Goal: Task Accomplishment & Management: Complete application form

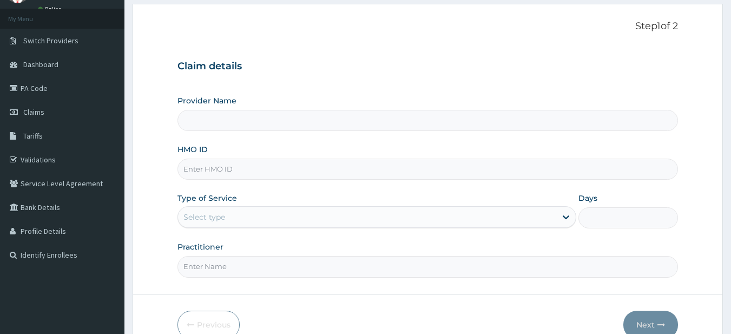
scroll to position [111, 0]
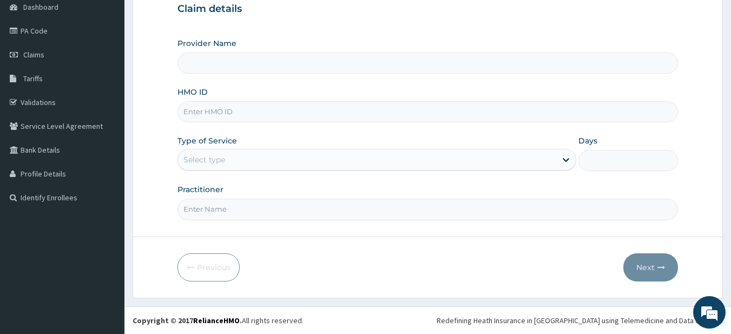
type input "Fitness plus Gym"
type input "1"
click at [236, 123] on div "Provider Name Fitness plus Gym HMO ID Type of Service Outpatient Days 1 Practit…" at bounding box center [427, 129] width 501 height 182
click at [242, 117] on input "HMO ID" at bounding box center [427, 111] width 501 height 21
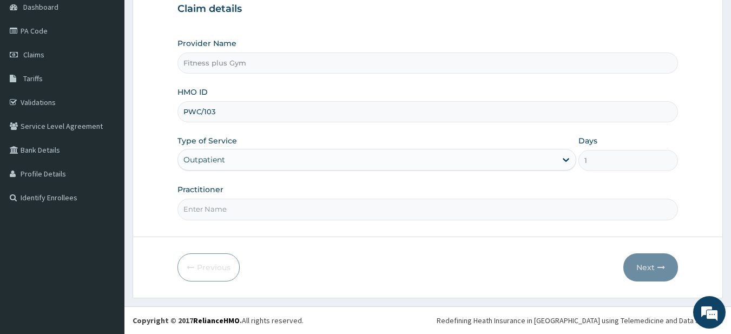
type input "pwc/10340/a"
click at [217, 202] on input "Practitioner" at bounding box center [427, 209] width 501 height 21
type input "fitness+"
click at [660, 271] on button "Next" at bounding box center [650, 267] width 55 height 28
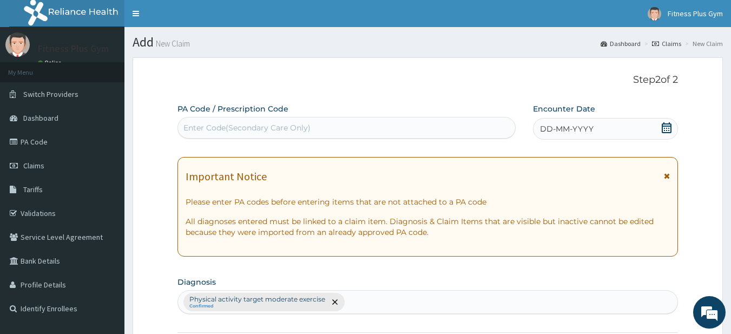
click at [308, 130] on div "Enter Code(Secondary Care Only)" at bounding box center [246, 127] width 127 height 11
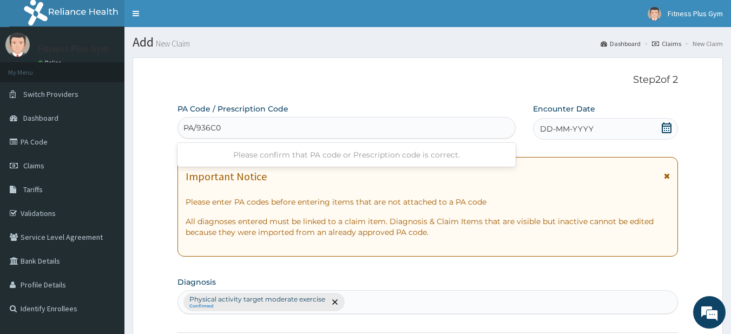
type input "PA/936C05"
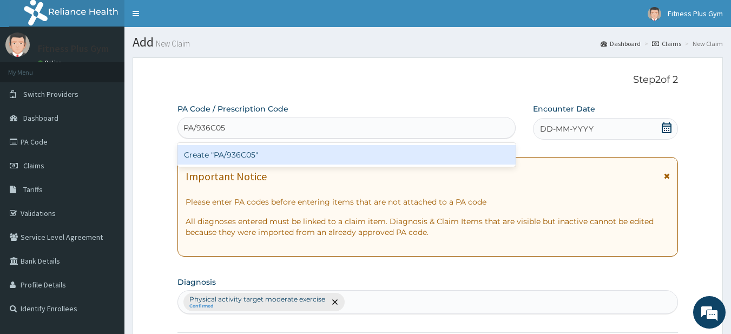
click at [301, 150] on div "Create "PA/936C05"" at bounding box center [346, 154] width 339 height 19
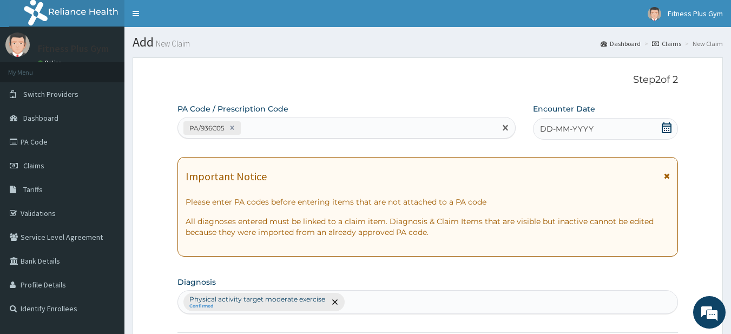
click at [664, 128] on icon at bounding box center [666, 127] width 11 height 11
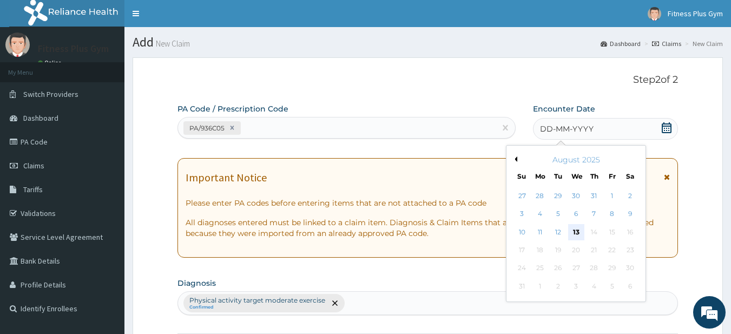
click at [574, 225] on div "13" at bounding box center [576, 232] width 16 height 16
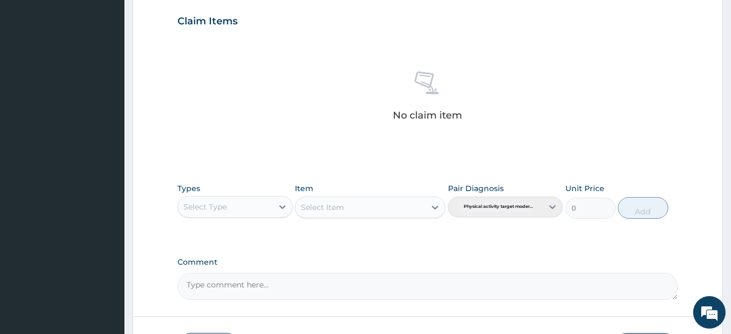
scroll to position [446, 0]
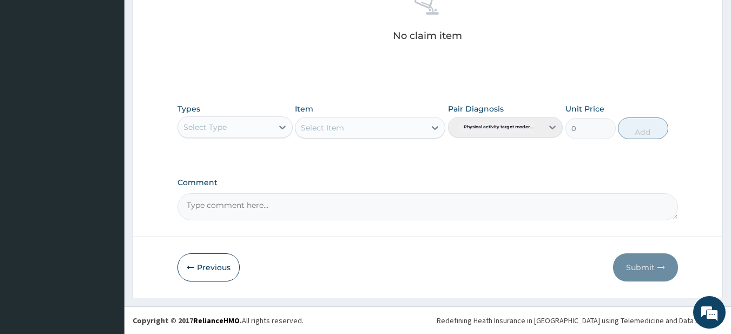
click at [203, 127] on div "Select Type" at bounding box center [204, 127] width 43 height 11
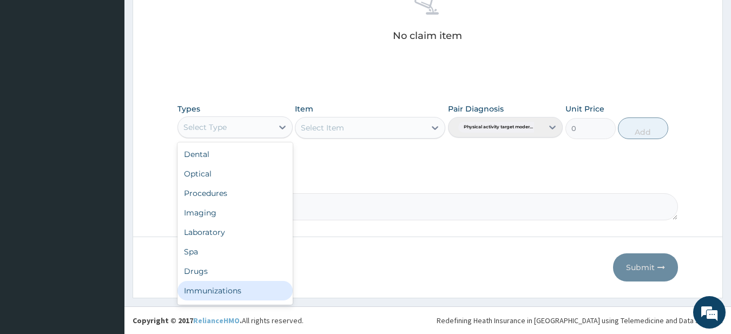
scroll to position [37, 0]
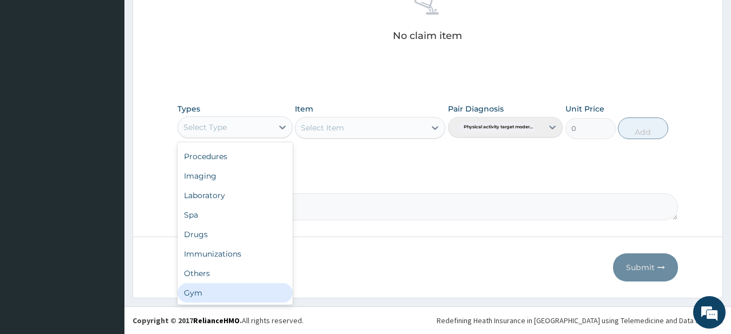
click at [241, 288] on div "Gym" at bounding box center [234, 292] width 115 height 19
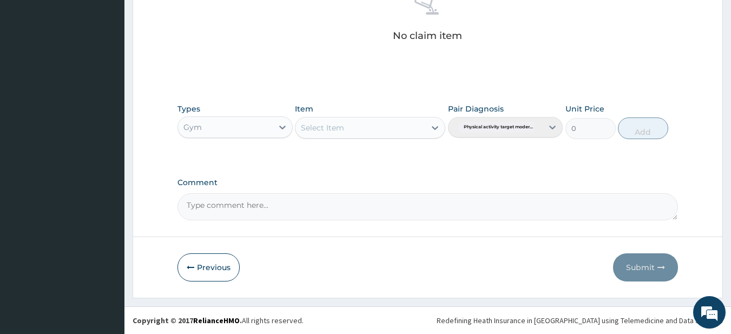
click at [369, 124] on div "Select Item" at bounding box center [370, 128] width 150 height 22
click at [369, 127] on div "Select Item" at bounding box center [360, 127] width 130 height 17
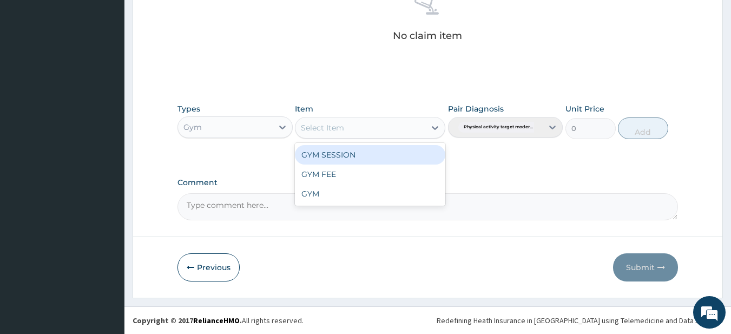
click at [371, 148] on div "GYM SESSION" at bounding box center [370, 154] width 150 height 19
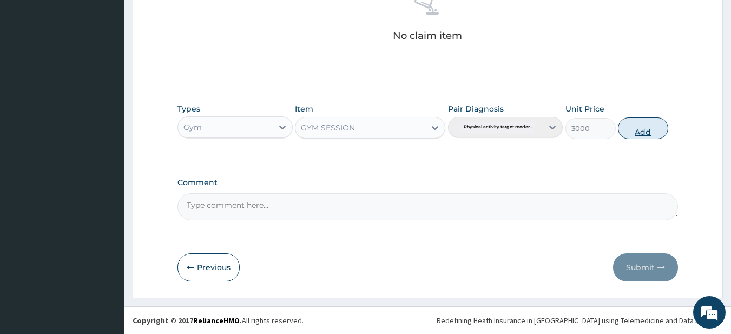
click at [654, 131] on button "Add" at bounding box center [643, 128] width 50 height 22
type input "0"
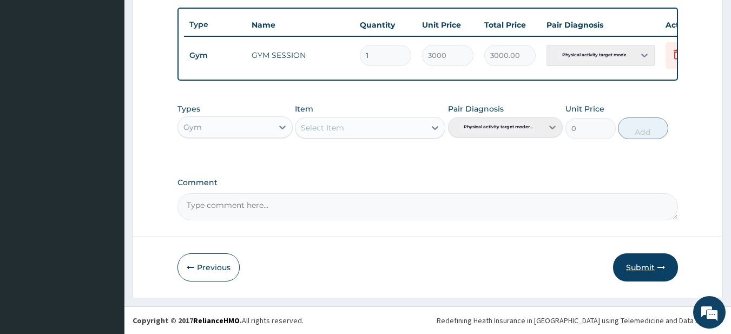
click at [638, 257] on button "Submit" at bounding box center [645, 267] width 65 height 28
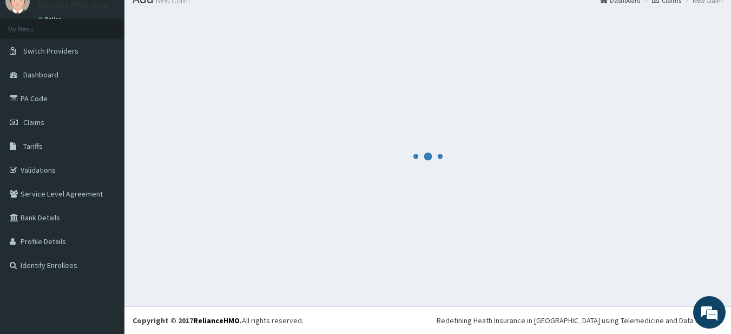
scroll to position [403, 0]
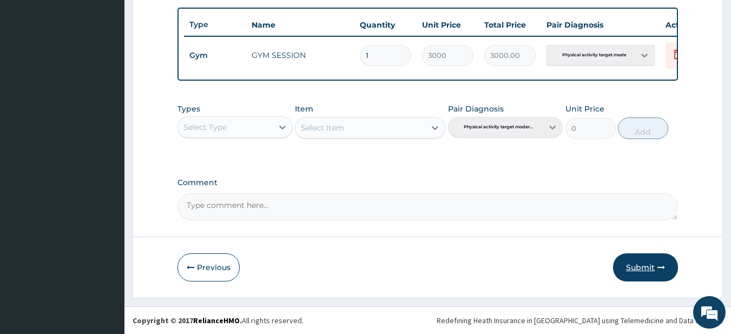
click at [666, 271] on button "Submit" at bounding box center [645, 267] width 65 height 28
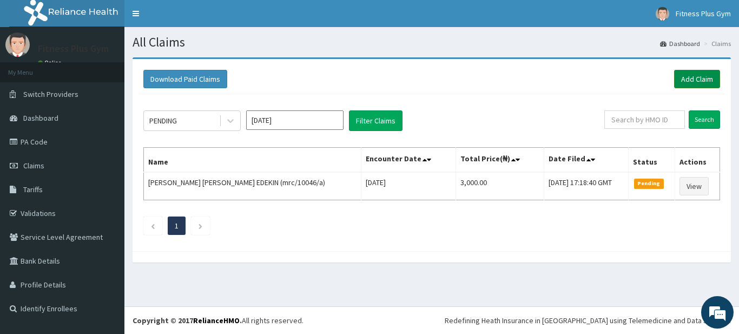
click at [702, 76] on link "Add Claim" at bounding box center [697, 79] width 46 height 18
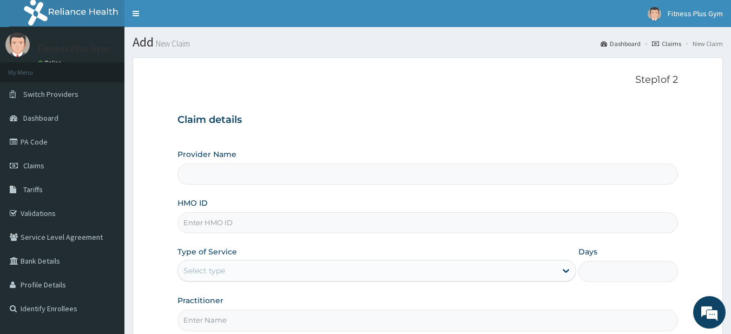
type input "Fitness plus Gym"
type input "1"
click at [250, 259] on div "Type of Service Outpatient" at bounding box center [376, 264] width 399 height 36
click at [278, 212] on div "HMO ID" at bounding box center [427, 215] width 501 height 36
click at [276, 220] on input "HMO ID" at bounding box center [427, 222] width 501 height 21
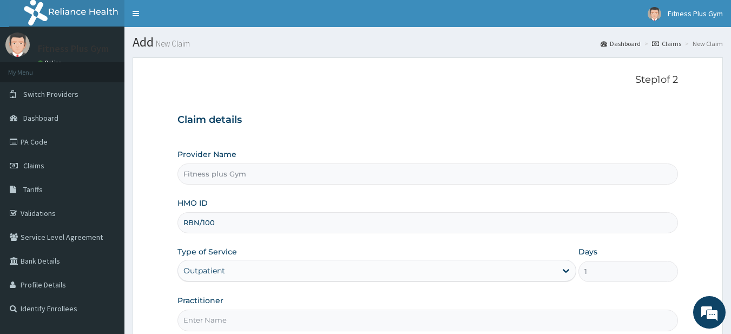
type input "RBN/10006/C"
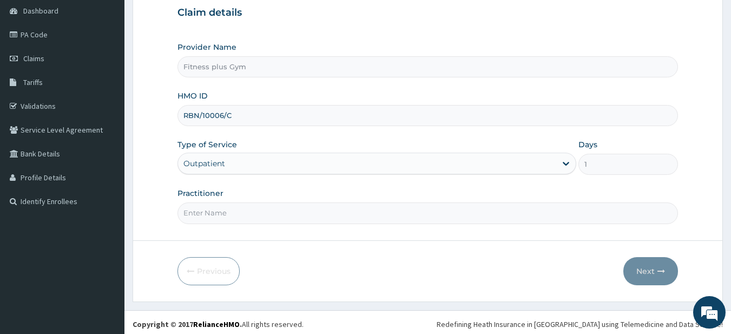
scroll to position [111, 0]
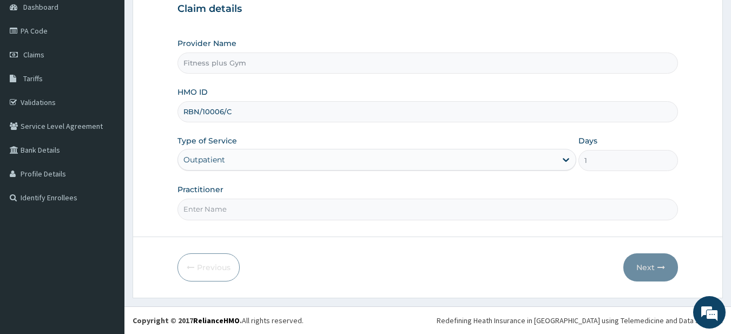
click at [267, 210] on input "Practitioner" at bounding box center [427, 209] width 501 height 21
type input "fitness+"
click at [663, 282] on form "Step 1 of 2 Claim details Provider Name Fitness plus Gym HMO ID RBN/10006/C Typ…" at bounding box center [428, 121] width 590 height 351
click at [650, 267] on button "Next" at bounding box center [650, 267] width 55 height 28
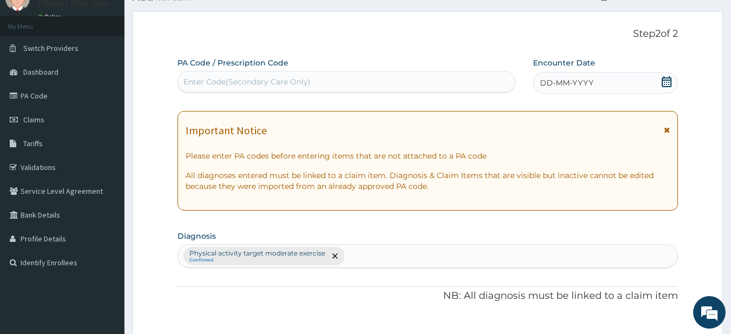
scroll to position [0, 0]
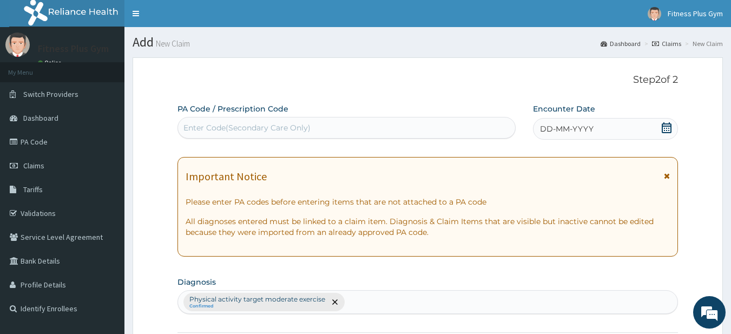
click at [281, 130] on div "Enter Code(Secondary Care Only)" at bounding box center [246, 127] width 127 height 11
type input "PA/"
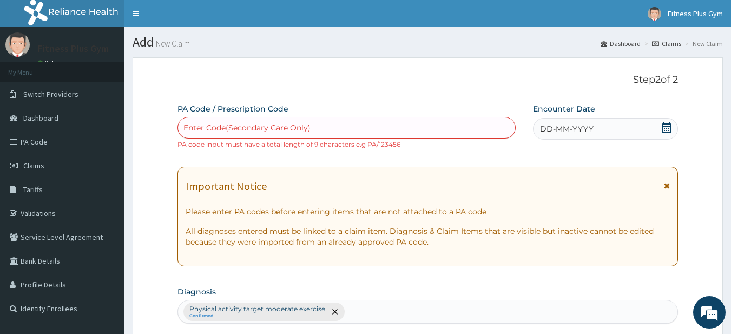
click at [230, 134] on div "Enter Code(Secondary Care Only)" at bounding box center [347, 127] width 338 height 17
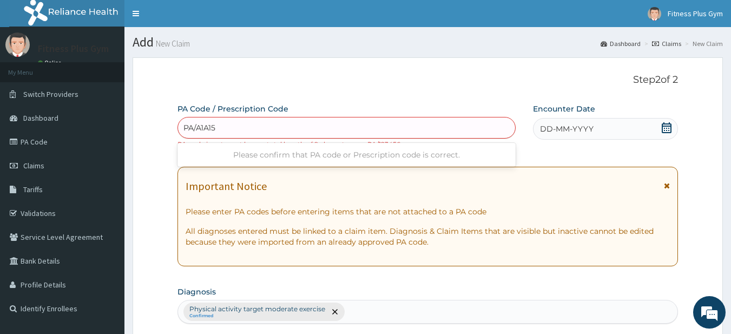
type input "PA/A1A158"
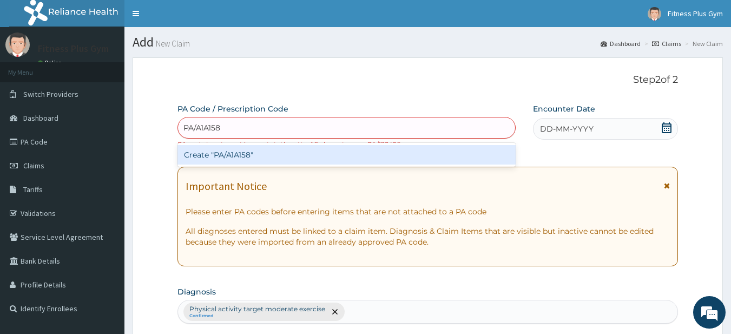
click at [308, 155] on div "Create "PA/A1A158"" at bounding box center [346, 154] width 339 height 19
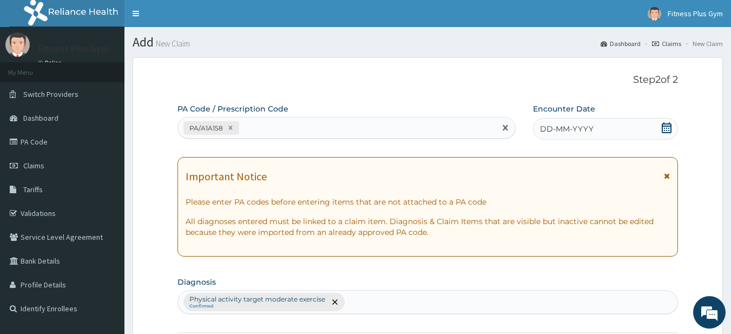
click at [598, 125] on div "DD-MM-YYYY" at bounding box center [605, 129] width 145 height 22
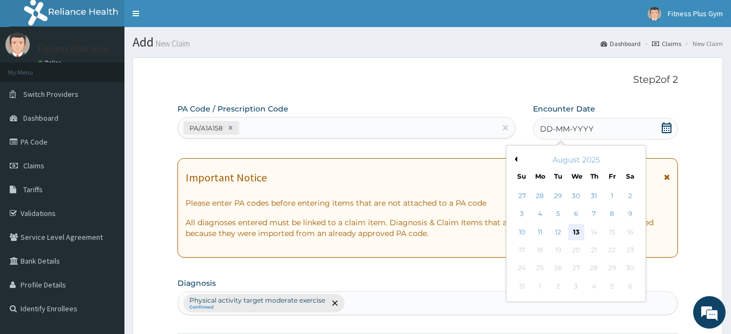
click at [579, 237] on div "13" at bounding box center [576, 232] width 16 height 16
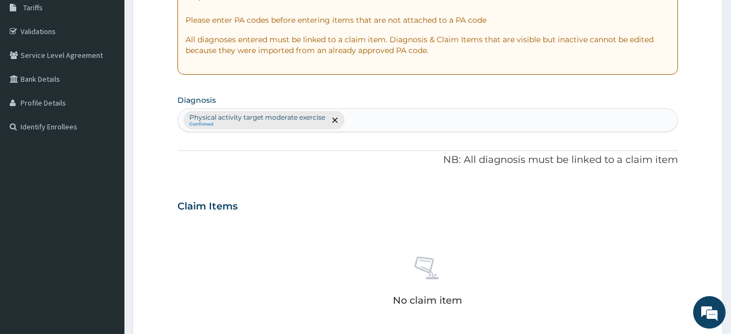
scroll to position [325, 0]
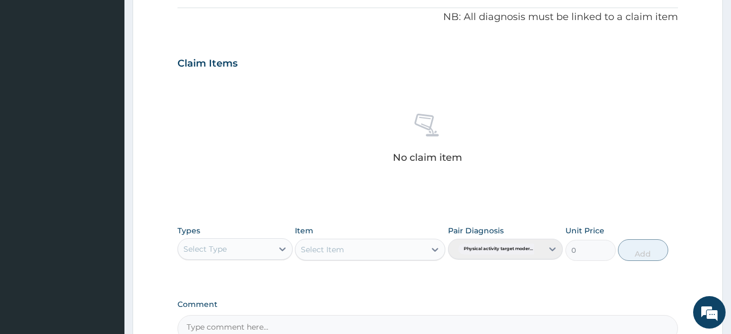
click at [241, 259] on div "Select Type" at bounding box center [234, 249] width 115 height 22
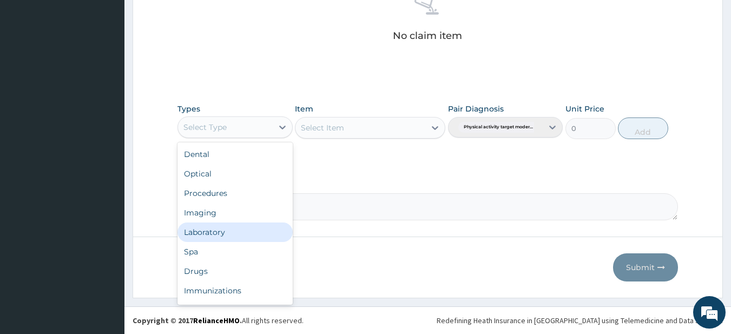
scroll to position [37, 0]
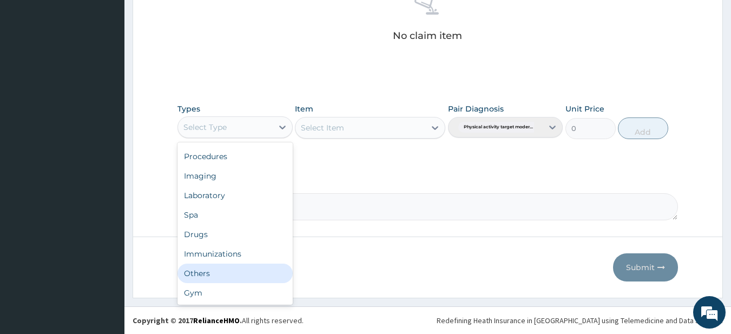
click at [247, 285] on div "Gym" at bounding box center [234, 292] width 115 height 19
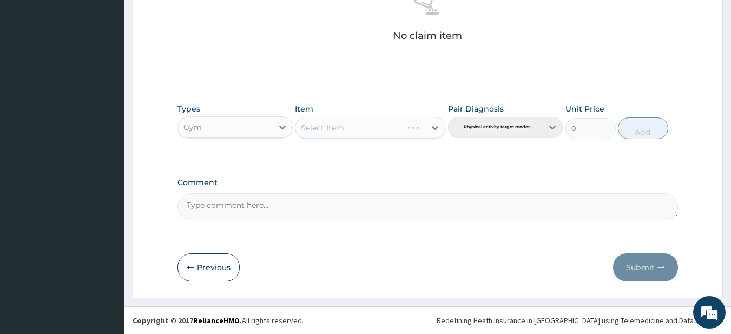
click at [356, 121] on div "Select Item" at bounding box center [370, 128] width 150 height 22
click at [359, 126] on div "Select Item" at bounding box center [360, 127] width 130 height 17
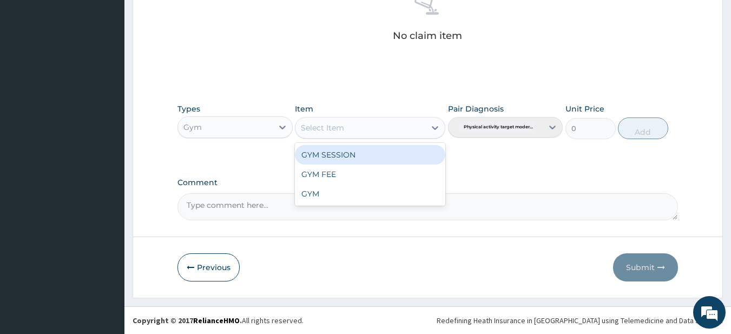
click at [358, 150] on div "GYM SESSION" at bounding box center [370, 154] width 150 height 19
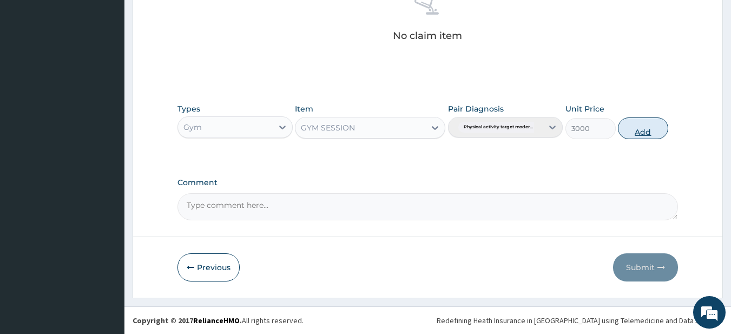
click at [648, 127] on button "Add" at bounding box center [643, 128] width 50 height 22
type input "0"
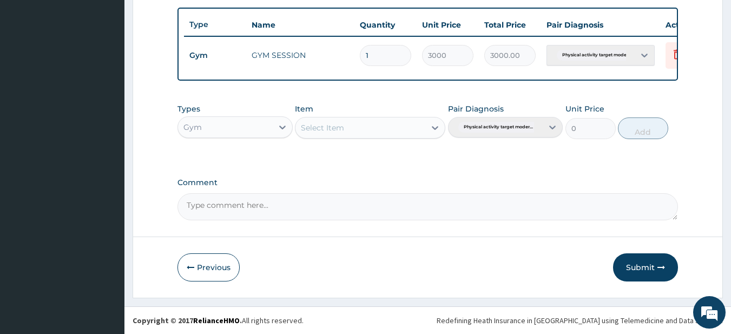
click at [643, 263] on button "Submit" at bounding box center [645, 267] width 65 height 28
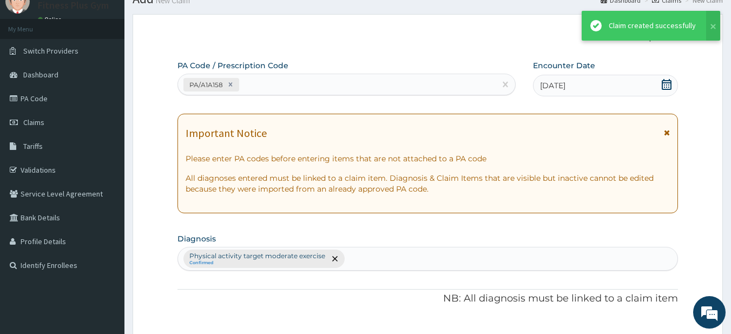
scroll to position [403, 0]
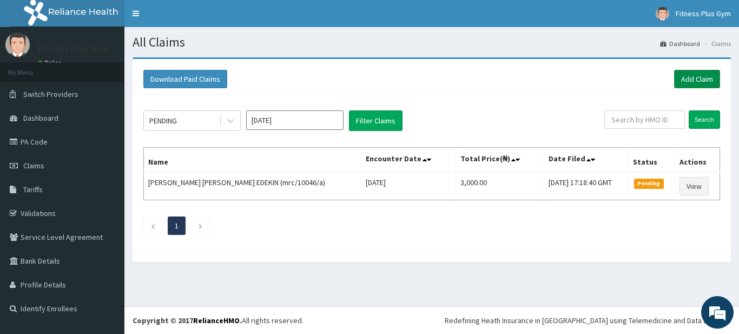
click at [698, 81] on link "Add Claim" at bounding box center [697, 79] width 46 height 18
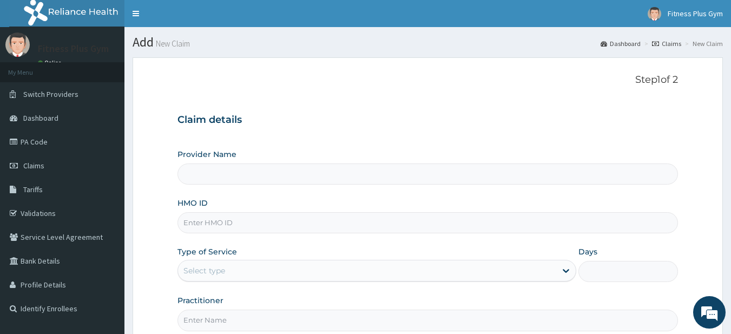
type input "Fitness plus Gym"
type input "1"
click at [235, 224] on input "HMO ID" at bounding box center [427, 222] width 501 height 21
click at [204, 226] on input "HMO ID" at bounding box center [427, 222] width 501 height 21
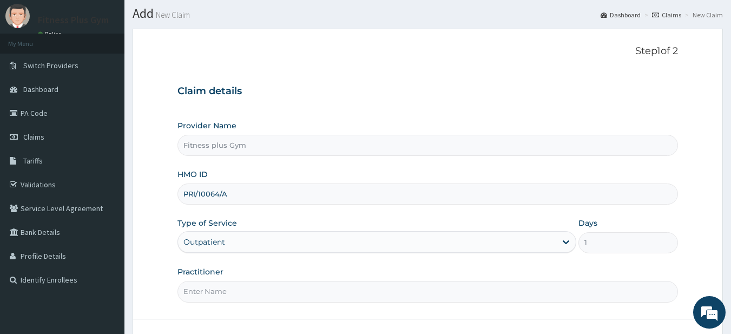
scroll to position [54, 0]
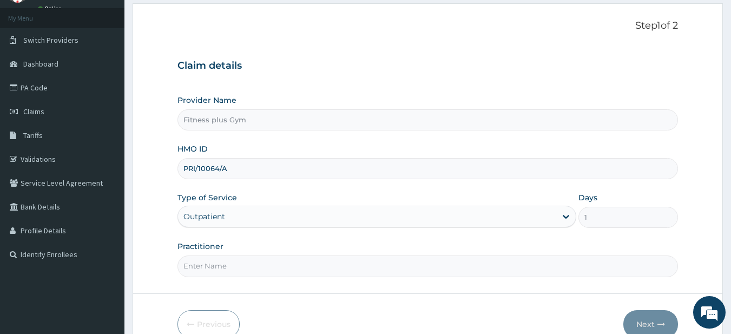
type input "PRI/10064/A"
click at [235, 266] on input "Practitioner" at bounding box center [427, 265] width 501 height 21
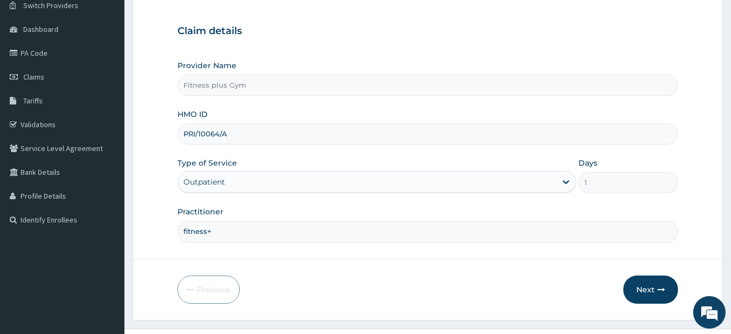
scroll to position [108, 0]
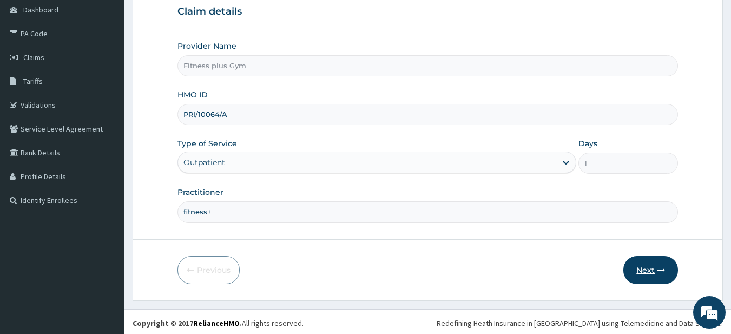
type input "fitness+"
click at [655, 277] on button "Next" at bounding box center [650, 270] width 55 height 28
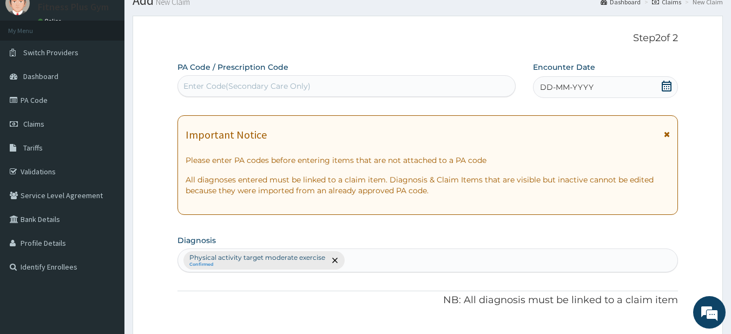
scroll to position [0, 0]
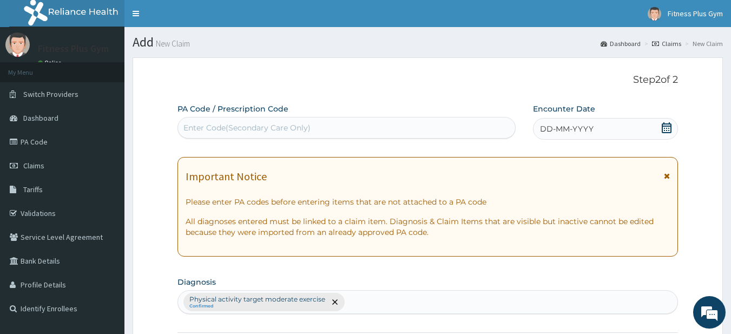
click at [222, 126] on div "Enter Code(Secondary Care Only)" at bounding box center [246, 127] width 127 height 11
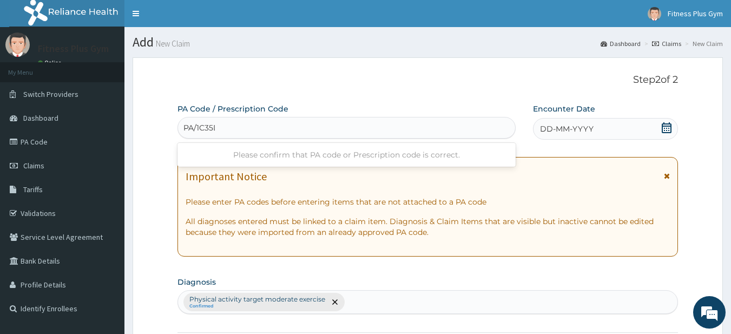
type input "PA/1C35D3"
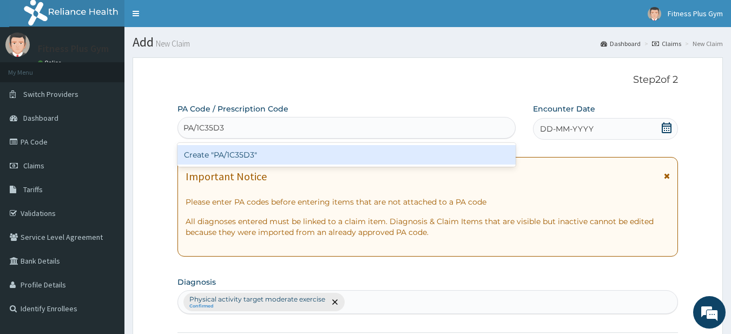
click at [249, 150] on div "Create "PA/1C35D3"" at bounding box center [346, 154] width 339 height 19
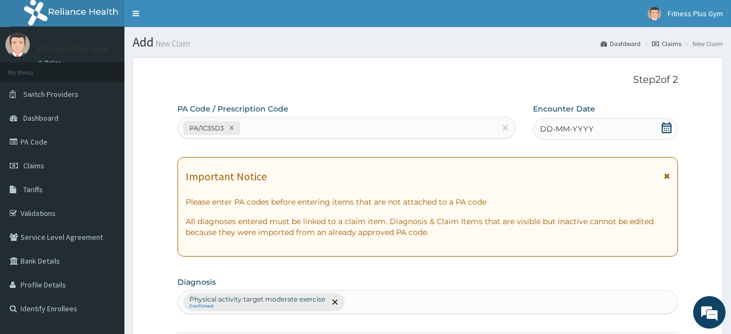
click at [570, 132] on span "DD-MM-YYYY" at bounding box center [567, 128] width 54 height 11
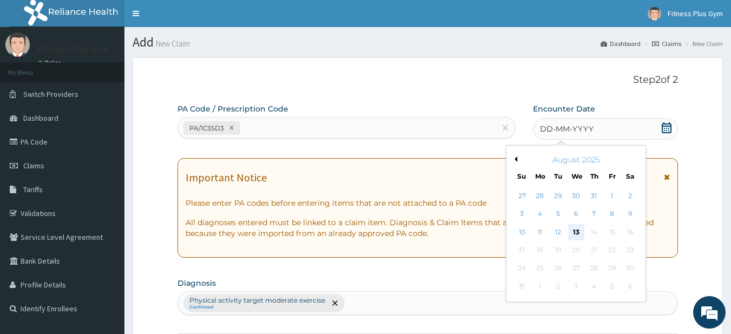
click at [580, 233] on div "13" at bounding box center [576, 232] width 16 height 16
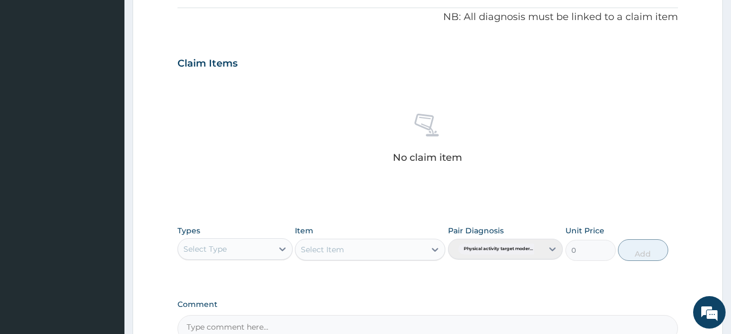
click at [201, 252] on div "Select Type" at bounding box center [204, 248] width 43 height 11
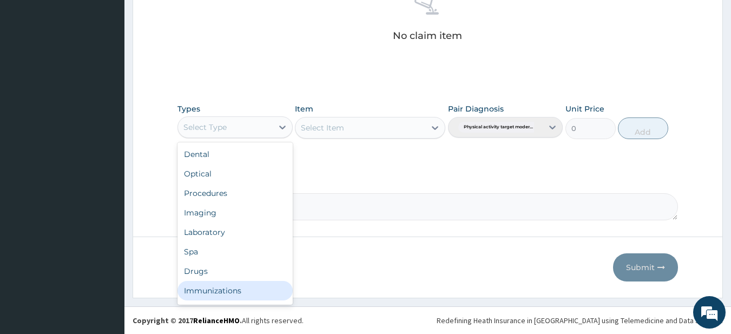
scroll to position [37, 0]
click at [234, 294] on div "Gym" at bounding box center [234, 292] width 115 height 19
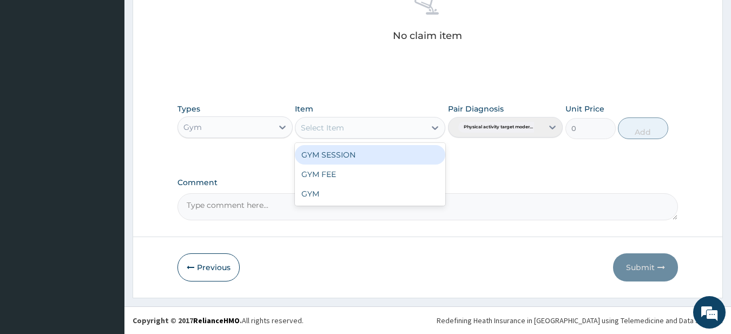
drag, startPoint x: 336, startPoint y: 132, endPoint x: 338, endPoint y: 178, distance: 46.0
click at [336, 133] on div "Select Item" at bounding box center [322, 127] width 43 height 11
click at [341, 155] on div "GYM SESSION" at bounding box center [370, 154] width 150 height 19
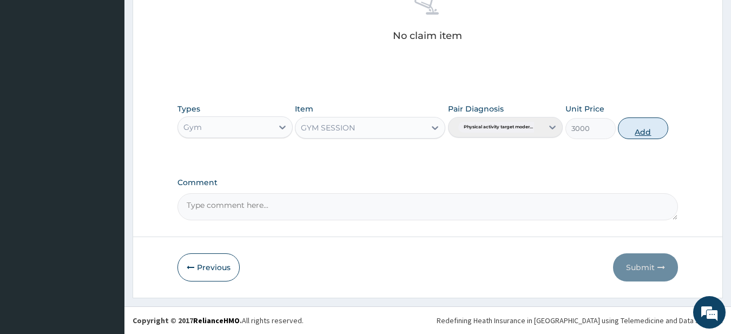
click at [626, 127] on button "Add" at bounding box center [643, 128] width 50 height 22
type input "0"
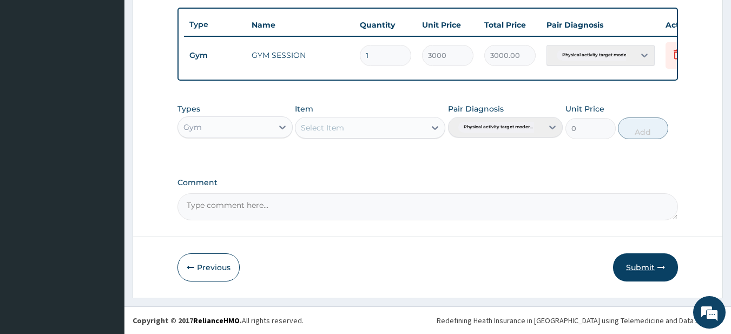
click at [624, 270] on button "Submit" at bounding box center [645, 267] width 65 height 28
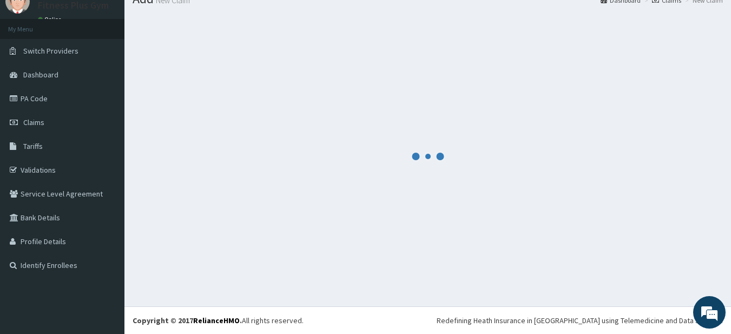
scroll to position [403, 0]
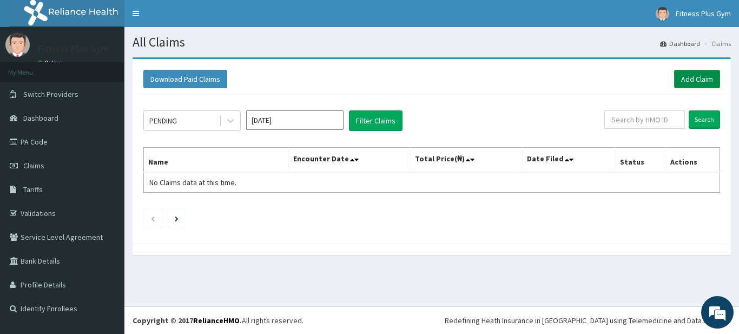
click at [690, 83] on link "Add Claim" at bounding box center [697, 79] width 46 height 18
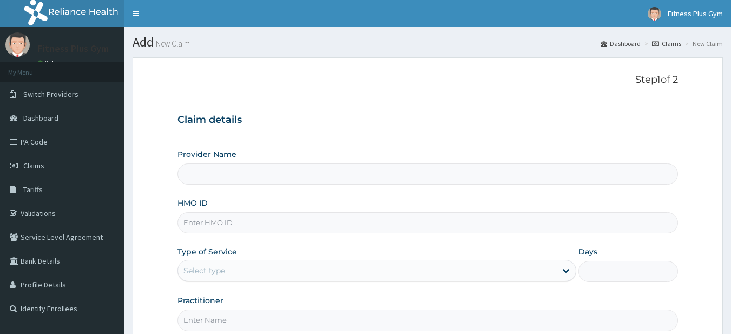
type input "Fitness plus Gym"
type input "1"
click at [250, 221] on input "HMO ID" at bounding box center [427, 222] width 501 height 21
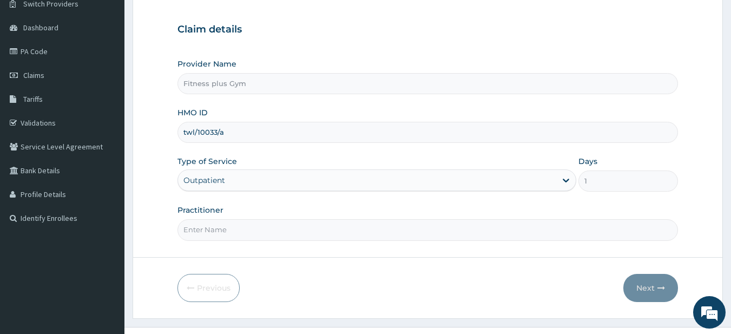
scroll to position [111, 0]
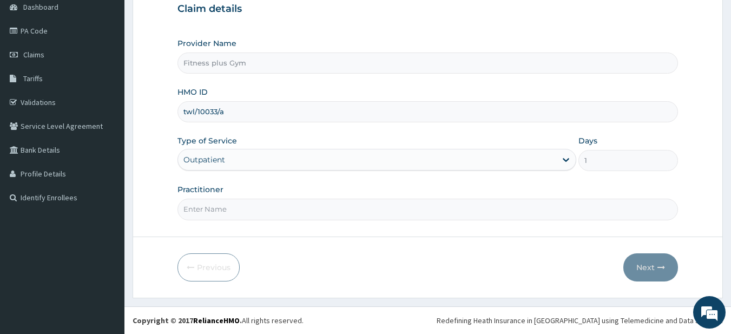
type input "twl/10033/a"
drag, startPoint x: 280, startPoint y: 206, endPoint x: 279, endPoint y: 213, distance: 7.1
click at [279, 212] on input "Practitioner" at bounding box center [427, 209] width 501 height 21
type input "fitness+"
click at [658, 269] on icon "button" at bounding box center [661, 267] width 8 height 8
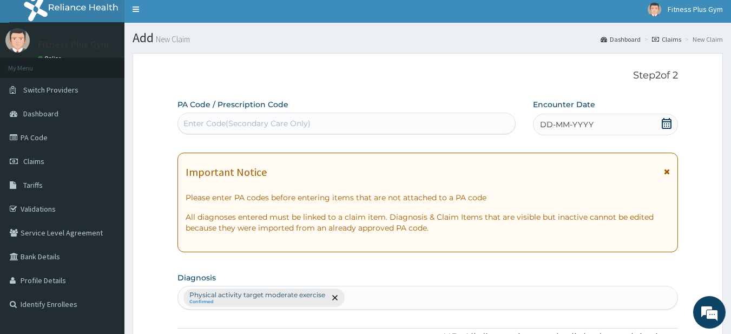
scroll to position [0, 0]
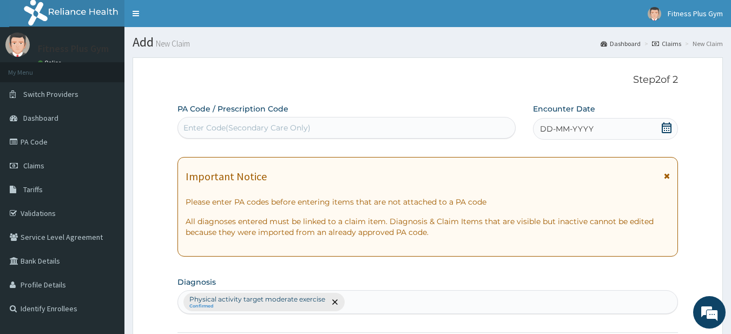
click at [313, 124] on div "Enter Code(Secondary Care Only)" at bounding box center [347, 127] width 338 height 17
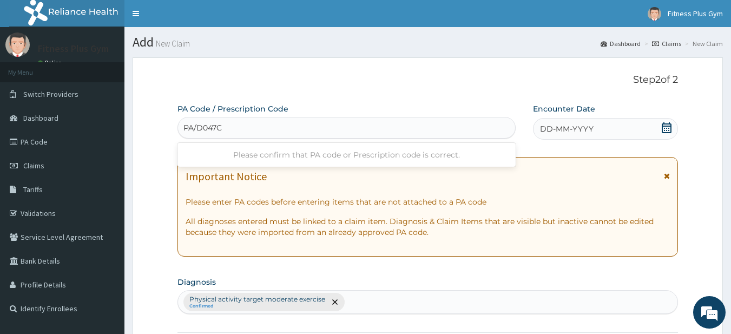
type input "PA/D047CA"
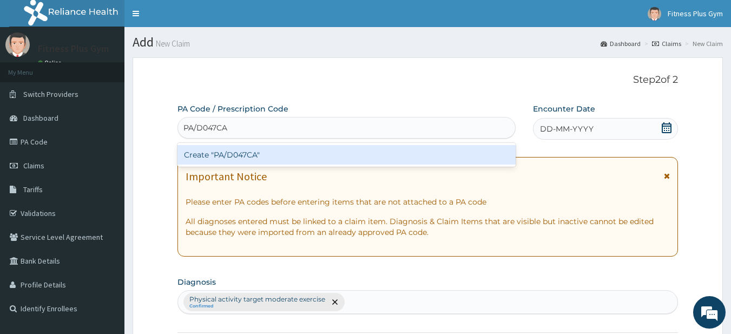
click at [411, 147] on div "Create "PA/D047CA"" at bounding box center [346, 154] width 339 height 19
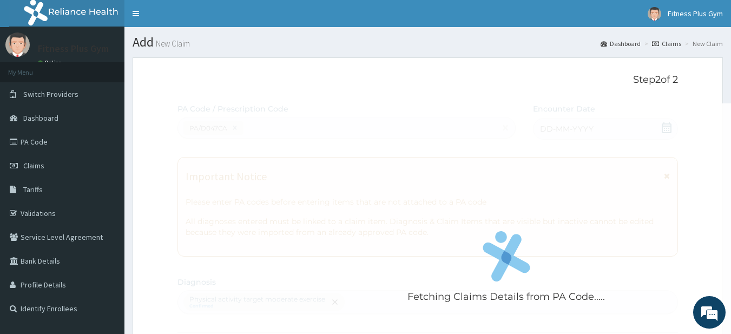
click at [601, 125] on div "Fetching Claims Details from PA Code....." at bounding box center [506, 270] width 658 height 334
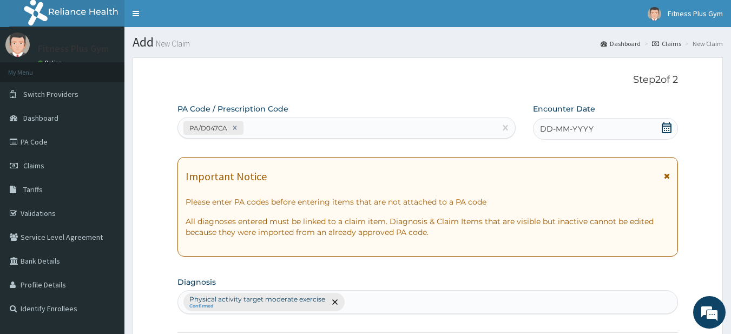
click at [593, 136] on div "DD-MM-YYYY" at bounding box center [605, 129] width 145 height 22
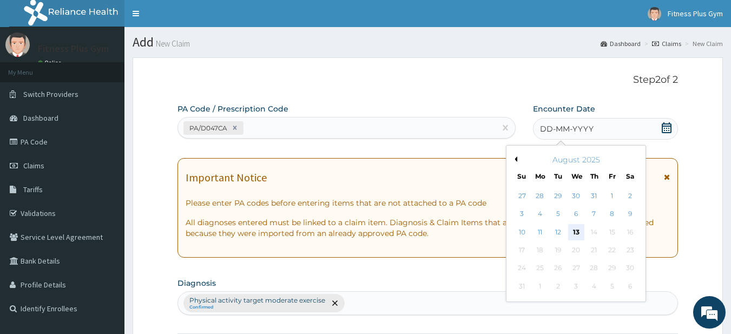
click at [570, 233] on div "13" at bounding box center [576, 232] width 16 height 16
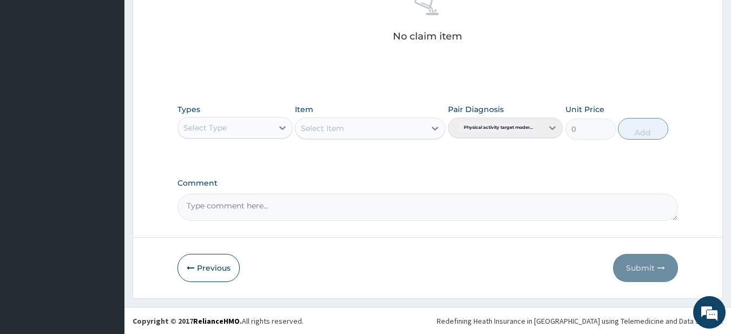
scroll to position [446, 0]
click at [213, 117] on div "Select Type" at bounding box center [234, 127] width 115 height 22
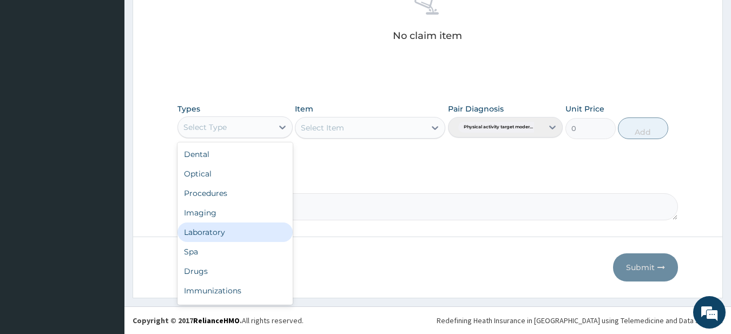
scroll to position [37, 0]
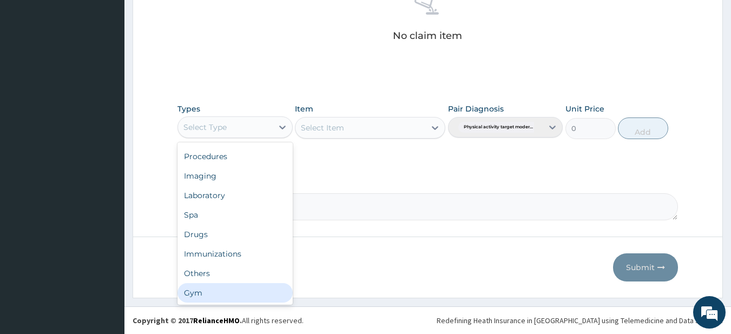
drag, startPoint x: 226, startPoint y: 292, endPoint x: 255, endPoint y: 241, distance: 58.6
click at [228, 287] on div "Gym" at bounding box center [234, 292] width 115 height 19
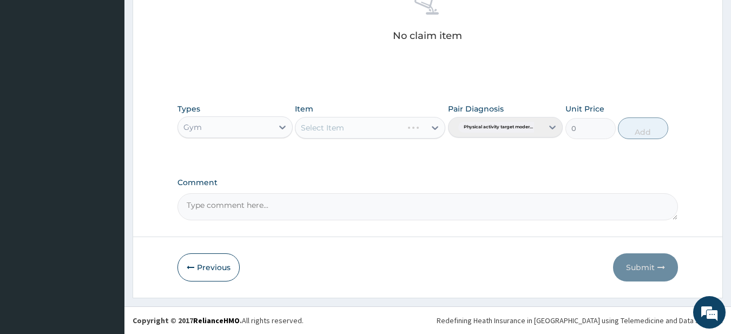
click at [343, 121] on div "Select Item" at bounding box center [370, 128] width 150 height 22
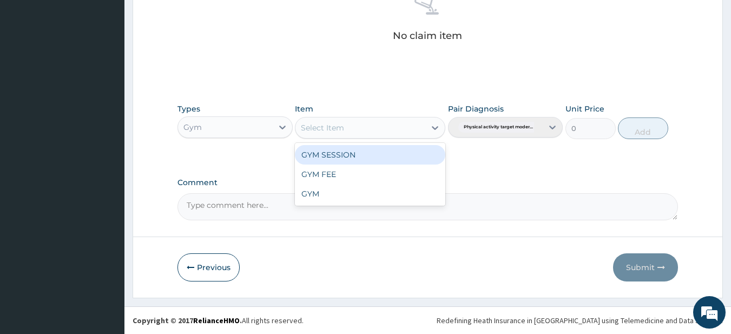
click at [343, 129] on div "Select Item" at bounding box center [322, 127] width 43 height 11
click at [333, 156] on div "GYM SESSION" at bounding box center [370, 154] width 150 height 19
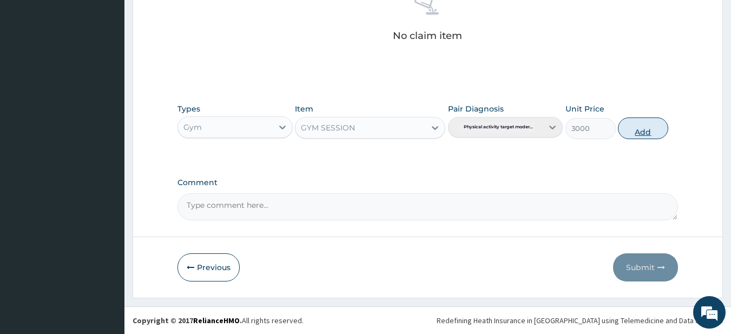
click at [649, 126] on button "Add" at bounding box center [643, 128] width 50 height 22
type input "0"
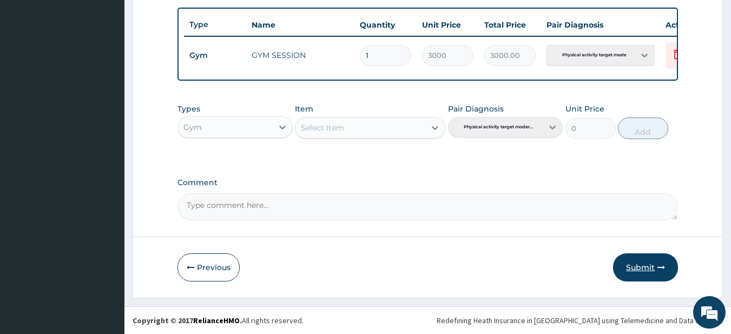
click at [635, 266] on button "Submit" at bounding box center [645, 267] width 65 height 28
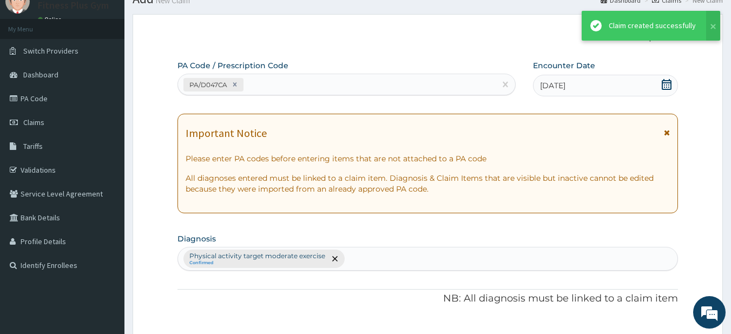
scroll to position [403, 0]
